Goal: Transaction & Acquisition: Purchase product/service

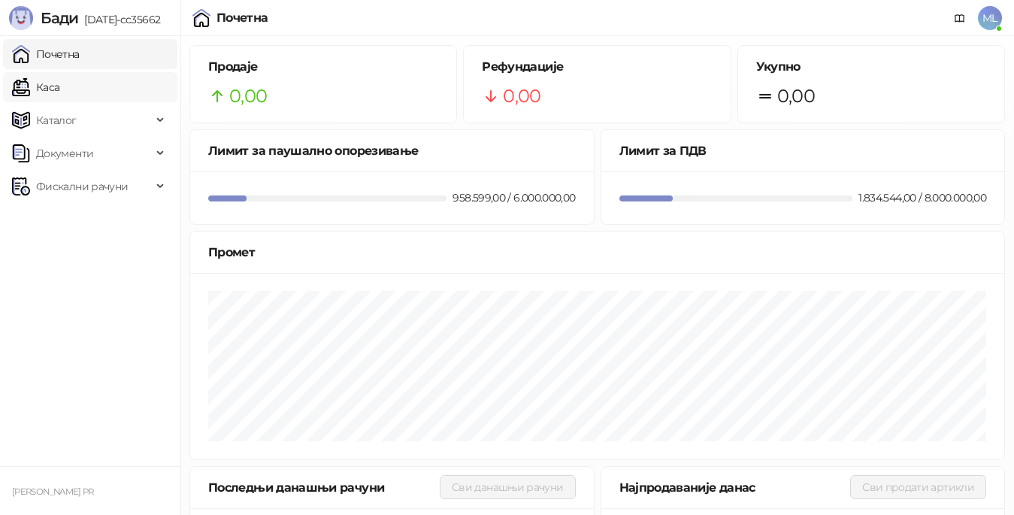
click at [56, 78] on link "Каса" at bounding box center [35, 87] width 47 height 30
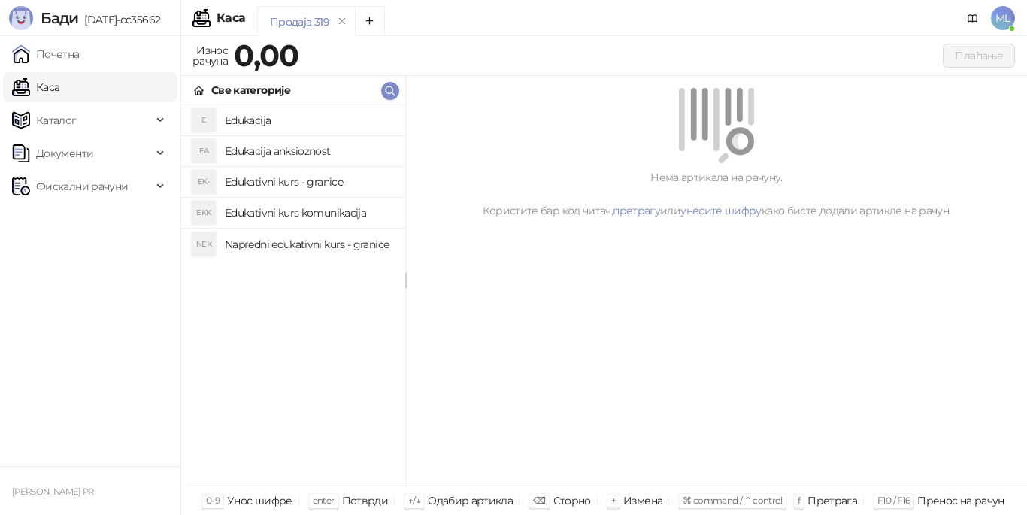
click at [298, 120] on h4 "Edukacija" at bounding box center [309, 120] width 168 height 24
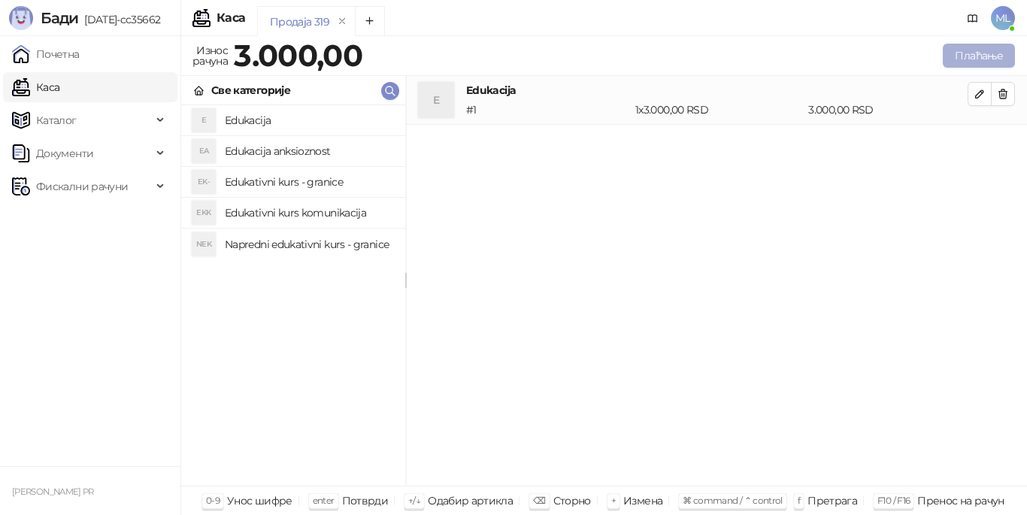
click at [965, 56] on button "Плаћање" at bounding box center [979, 56] width 72 height 24
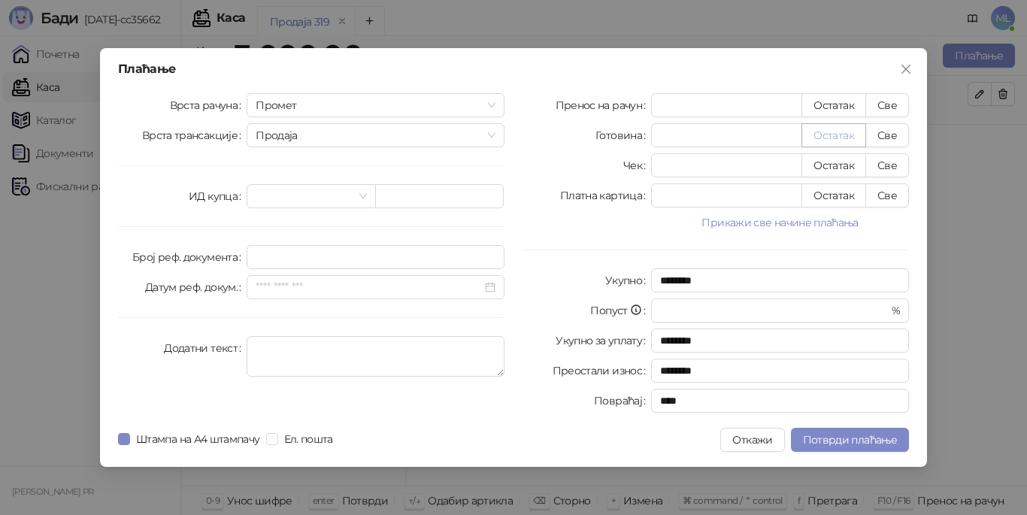
drag, startPoint x: 894, startPoint y: 95, endPoint x: 822, endPoint y: 142, distance: 85.3
click at [892, 95] on button "Све" at bounding box center [887, 105] width 44 height 24
type input "****"
click at [801, 436] on button "Потврди плаћање" at bounding box center [850, 440] width 118 height 24
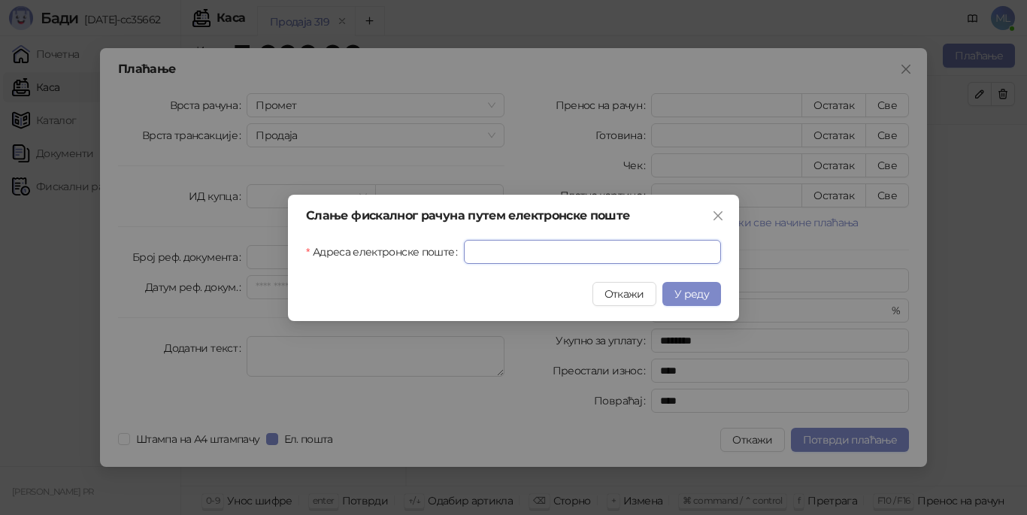
click at [597, 254] on input "Адреса електронске поште" at bounding box center [592, 252] width 257 height 24
type input "**********"
click at [683, 291] on span "У реду" at bounding box center [691, 294] width 35 height 14
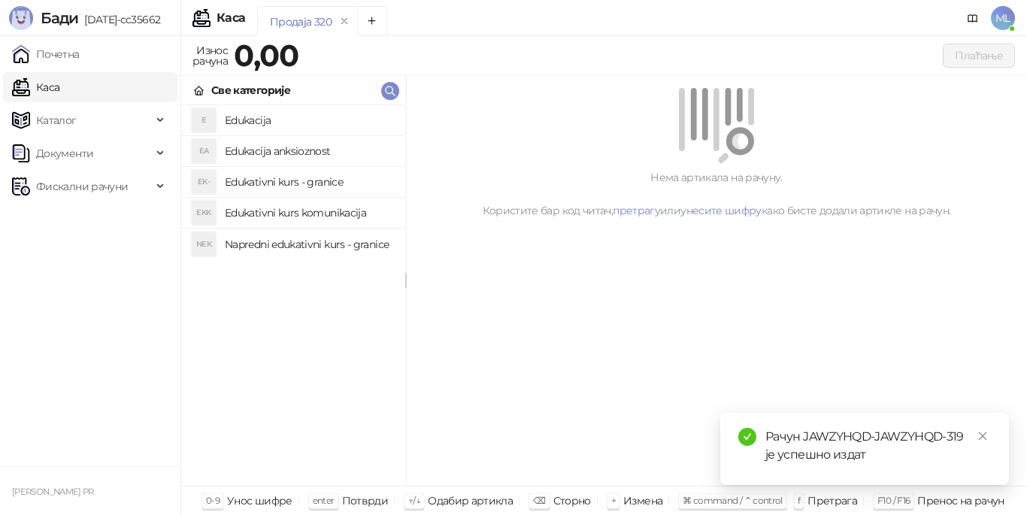
click at [296, 115] on h4 "Edukacija" at bounding box center [309, 120] width 168 height 24
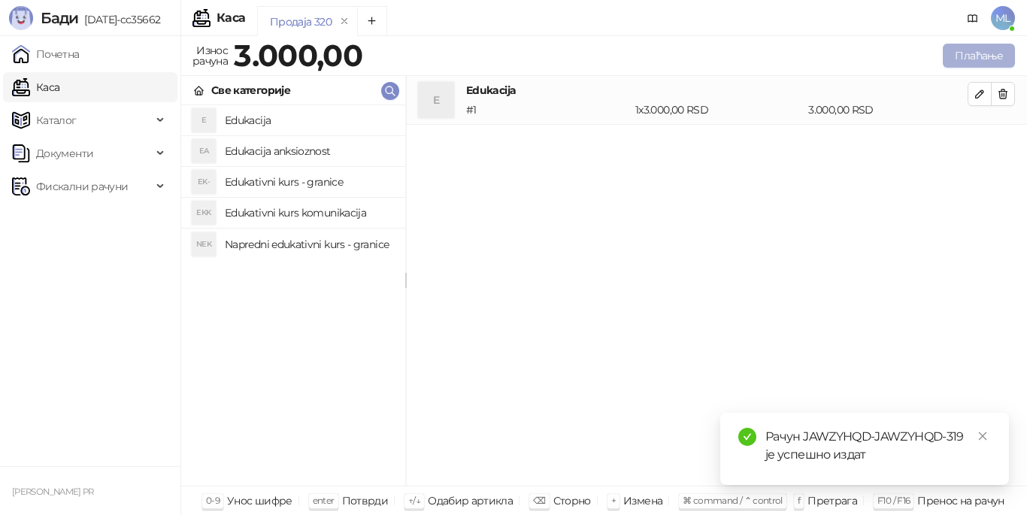
click at [987, 53] on button "Плаћање" at bounding box center [979, 56] width 72 height 24
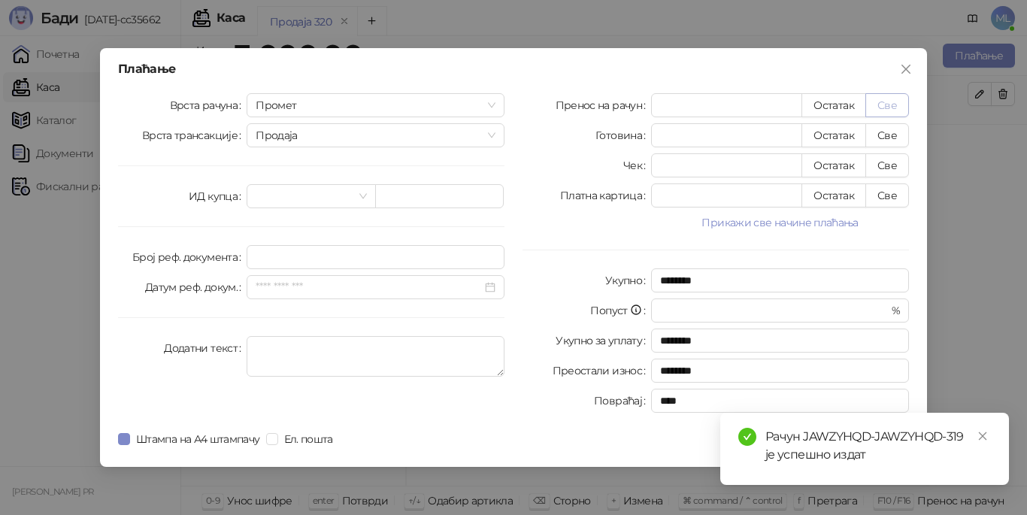
click at [903, 101] on button "Све" at bounding box center [887, 105] width 44 height 24
type input "****"
click at [982, 431] on icon "close" at bounding box center [982, 436] width 11 height 11
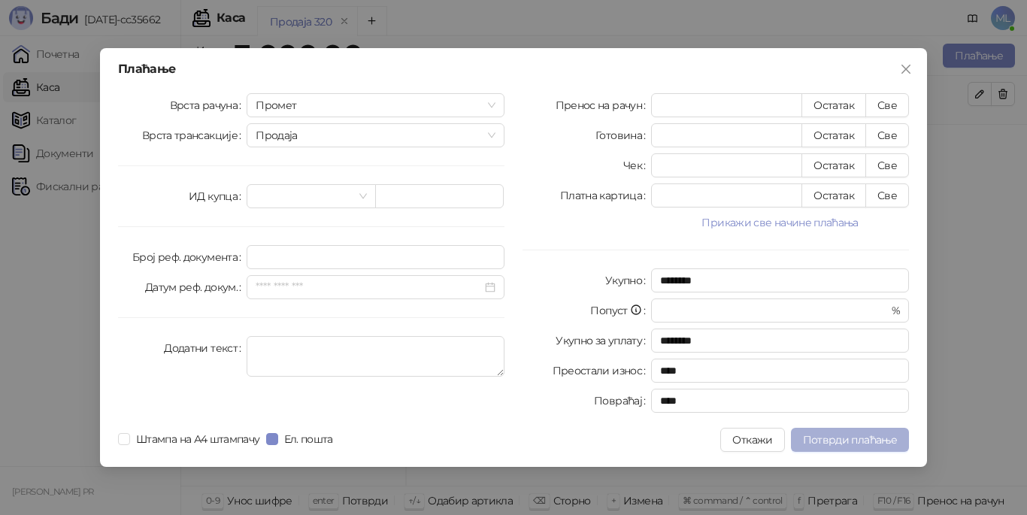
click at [867, 439] on span "Потврди плаћање" at bounding box center [850, 440] width 94 height 14
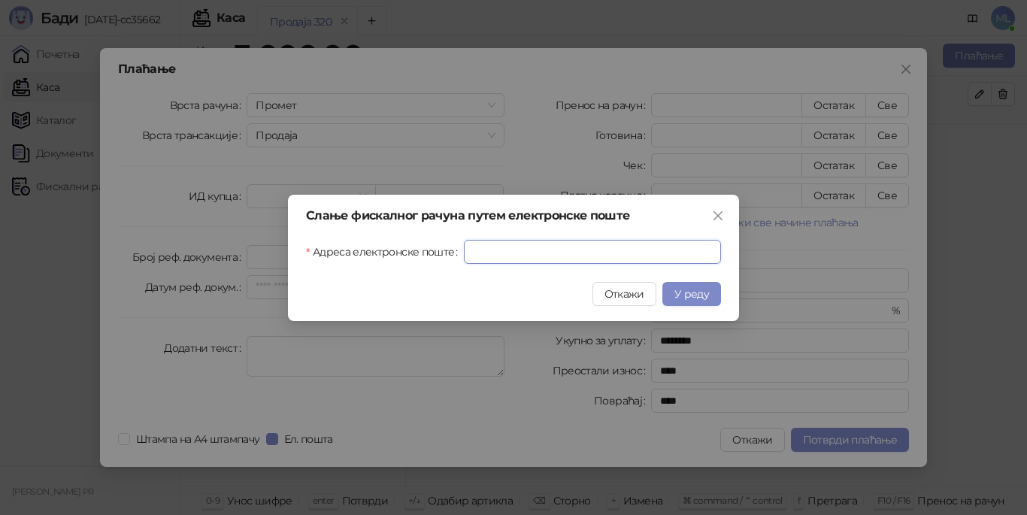
click at [649, 246] on input "Адреса електронске поште" at bounding box center [592, 252] width 257 height 24
type input "**********"
click at [692, 287] on span "У реду" at bounding box center [691, 294] width 35 height 14
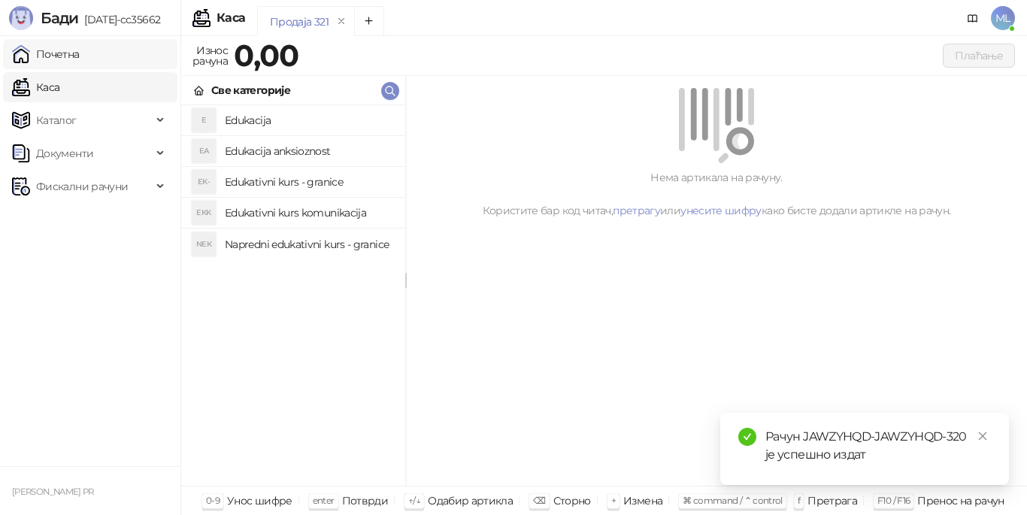
click at [80, 50] on link "Почетна" at bounding box center [46, 54] width 68 height 30
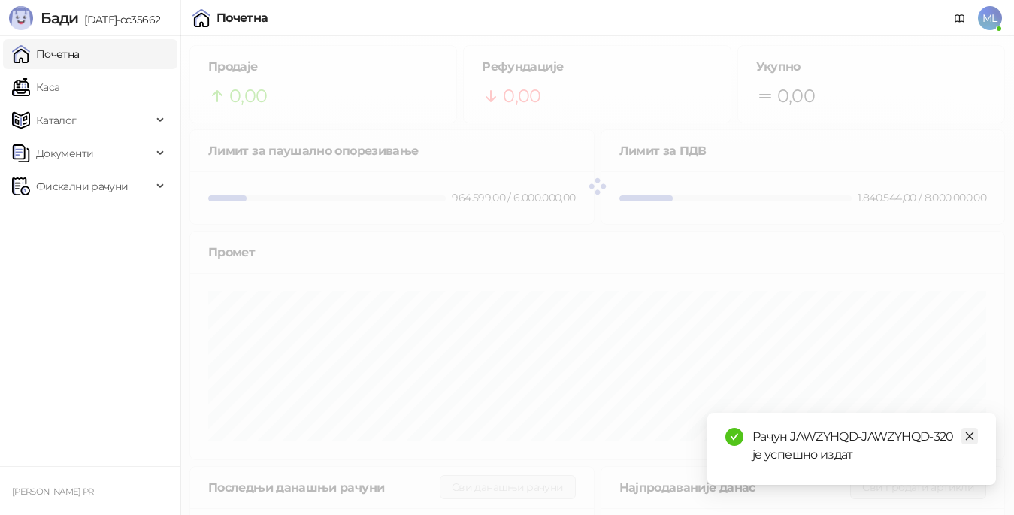
click at [965, 431] on icon "close" at bounding box center [969, 436] width 11 height 11
